Goal: Subscribe to service/newsletter

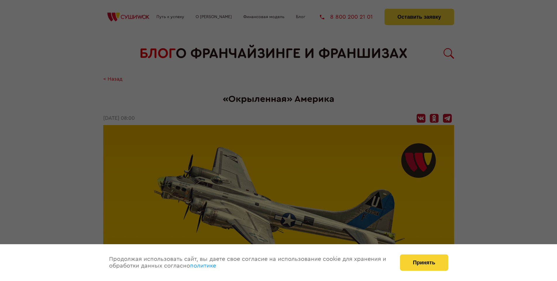
scroll to position [549, 0]
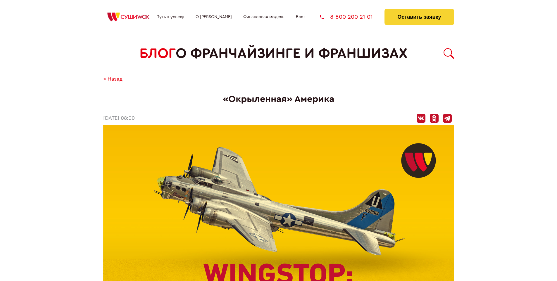
scroll to position [549, 0]
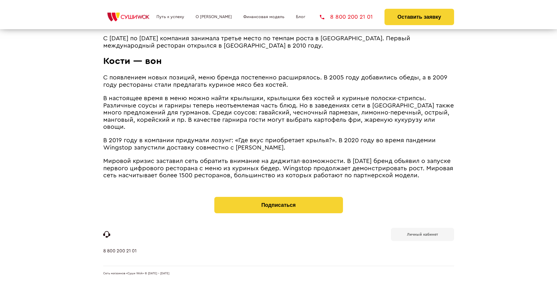
click at [422, 234] on b "Личный кабинет" at bounding box center [422, 235] width 31 height 4
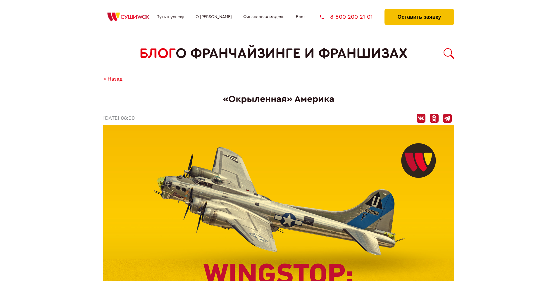
click at [419, 10] on button "Оставить заявку" at bounding box center [418, 17] width 69 height 16
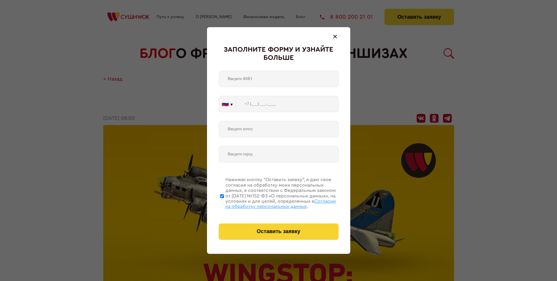
click at [271, 203] on span "Согласии на обработку персональных данных" at bounding box center [280, 204] width 111 height 10
click at [224, 203] on input "Нажимая кнопку “Оставить заявку”, я даю свое согласие на обработку моих персона…" at bounding box center [222, 196] width 4 height 47
checkbox input "false"
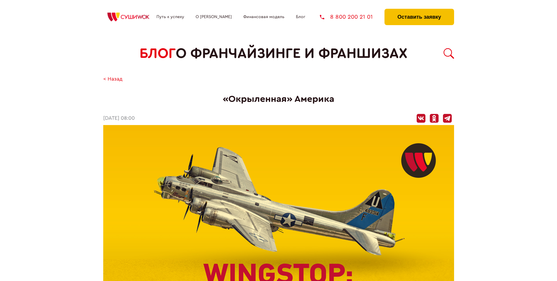
click at [419, 10] on button "Оставить заявку" at bounding box center [418, 17] width 69 height 16
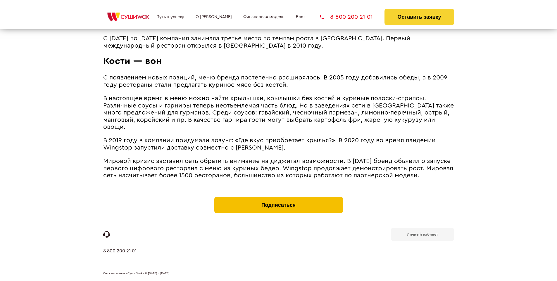
click at [278, 198] on button "Подписаться" at bounding box center [278, 205] width 129 height 16
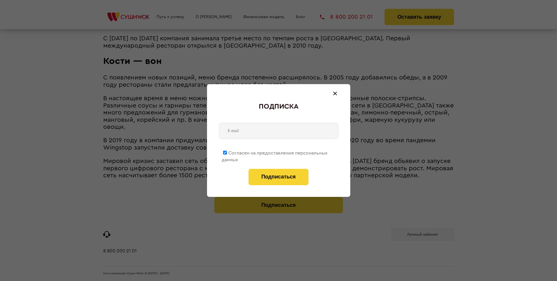
click at [275, 152] on span "Согласен на предоставление персональных данных" at bounding box center [275, 156] width 106 height 11
click at [227, 152] on input "Согласен на предоставление персональных данных" at bounding box center [225, 153] width 4 height 4
checkbox input "false"
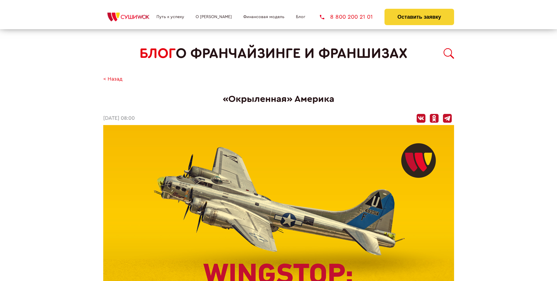
scroll to position [549, 0]
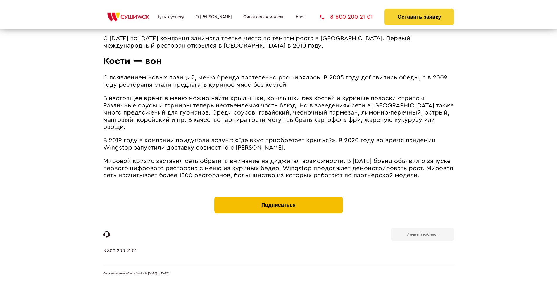
click at [278, 198] on button "Подписаться" at bounding box center [278, 205] width 129 height 16
